Goal: Transaction & Acquisition: Register for event/course

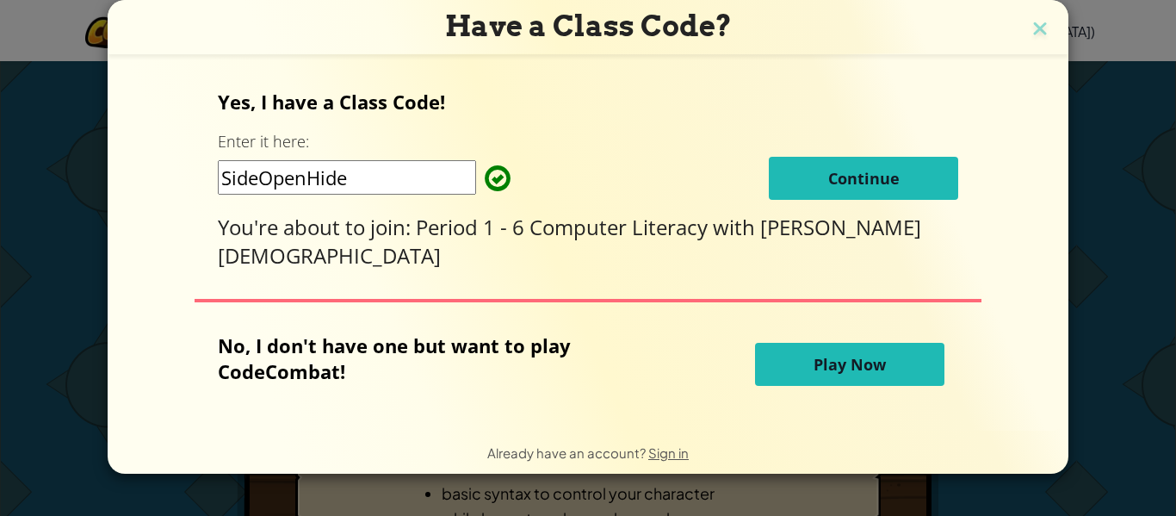
drag, startPoint x: 826, startPoint y: 189, endPoint x: 816, endPoint y: 182, distance: 12.9
click at [817, 182] on button "Continue" at bounding box center [863, 178] width 189 height 43
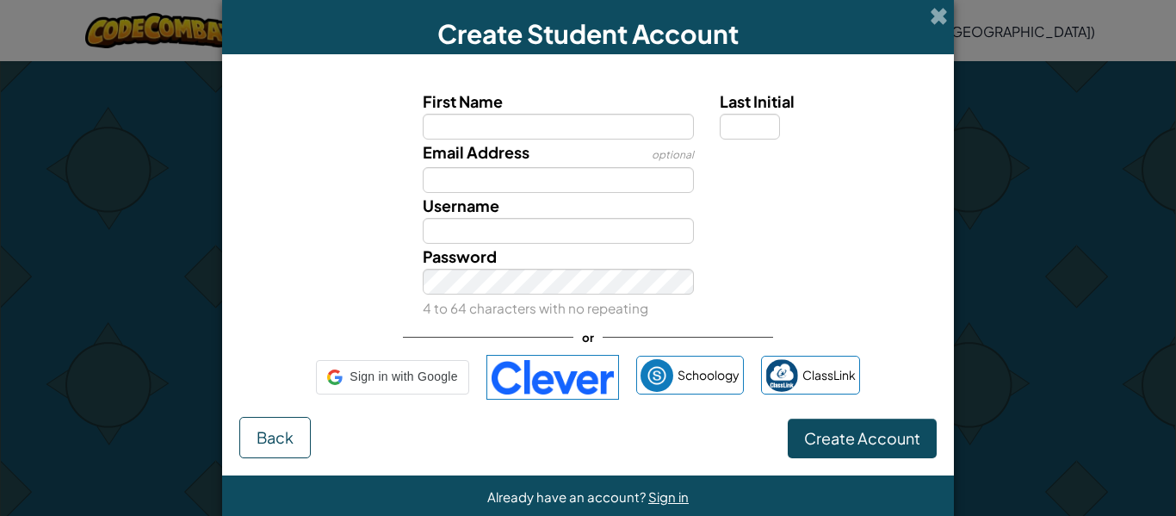
click at [811, 173] on div "Email Address optional" at bounding box center [588, 165] width 714 height 53
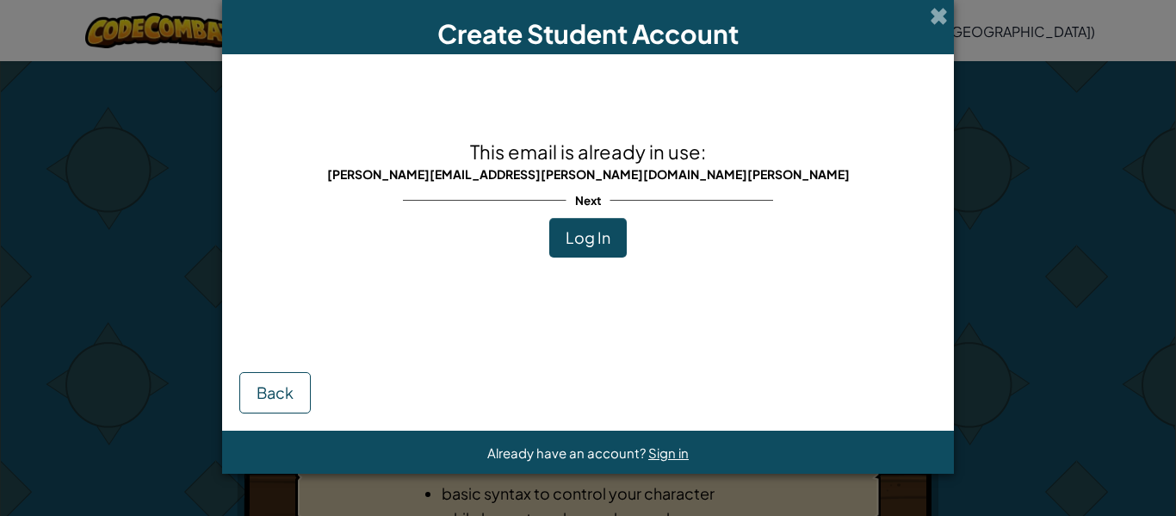
click at [562, 212] on div "Next" at bounding box center [588, 199] width 370 height 35
click at [570, 229] on button "Log In" at bounding box center [587, 238] width 77 height 40
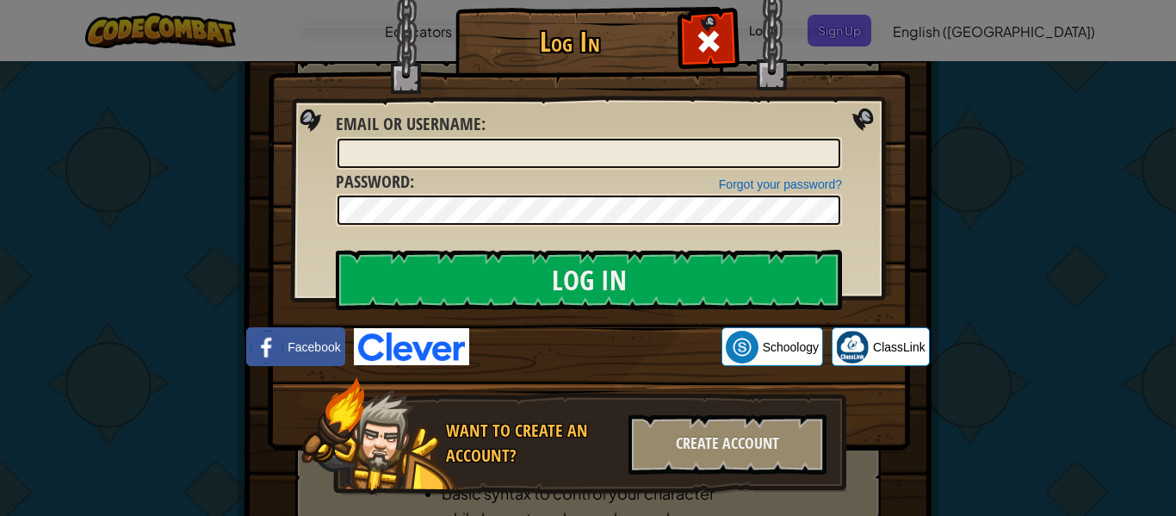
click at [575, 327] on div "Log In Unknown Error Email or Username : Forgot your password? Password : Log I…" at bounding box center [587, 276] width 573 height 501
